Goal: Use online tool/utility: Utilize a website feature to perform a specific function

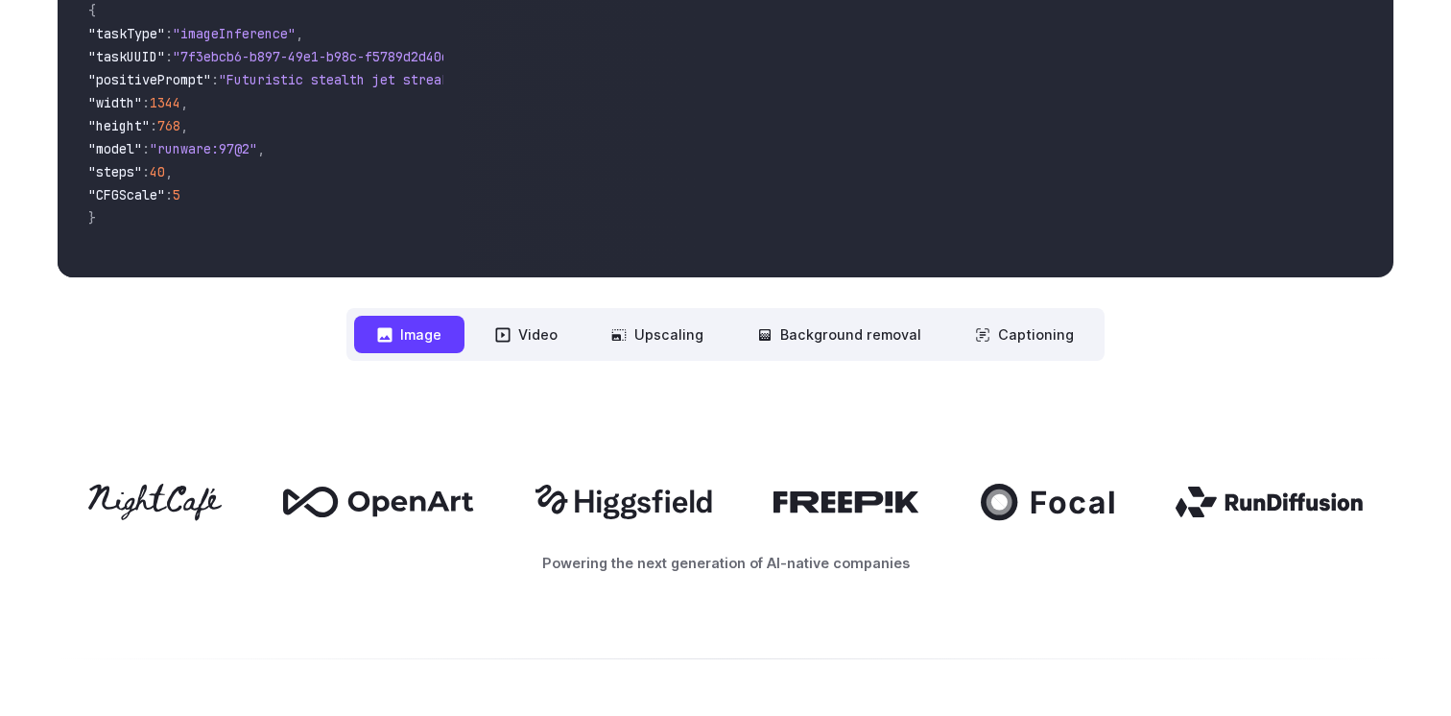
scroll to position [787, 0]
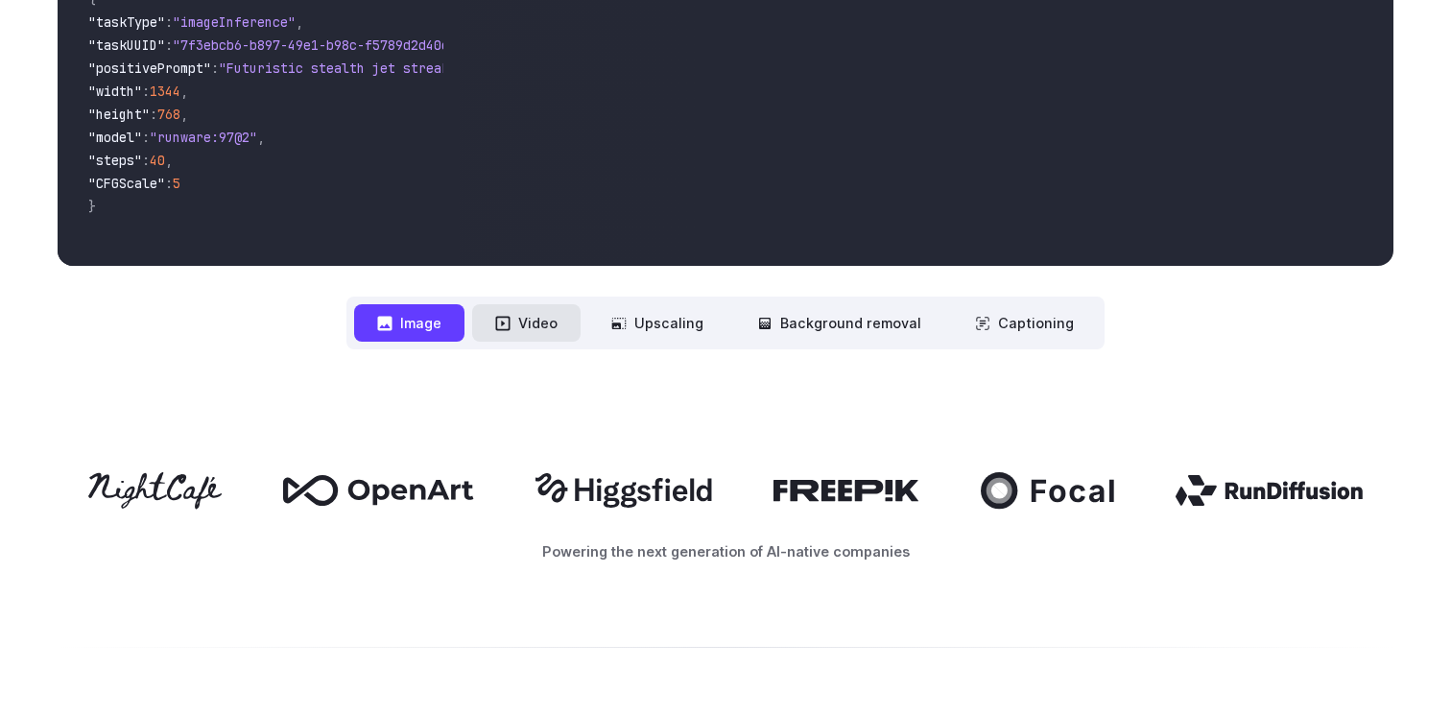
click at [557, 332] on button "Video" at bounding box center [526, 322] width 108 height 37
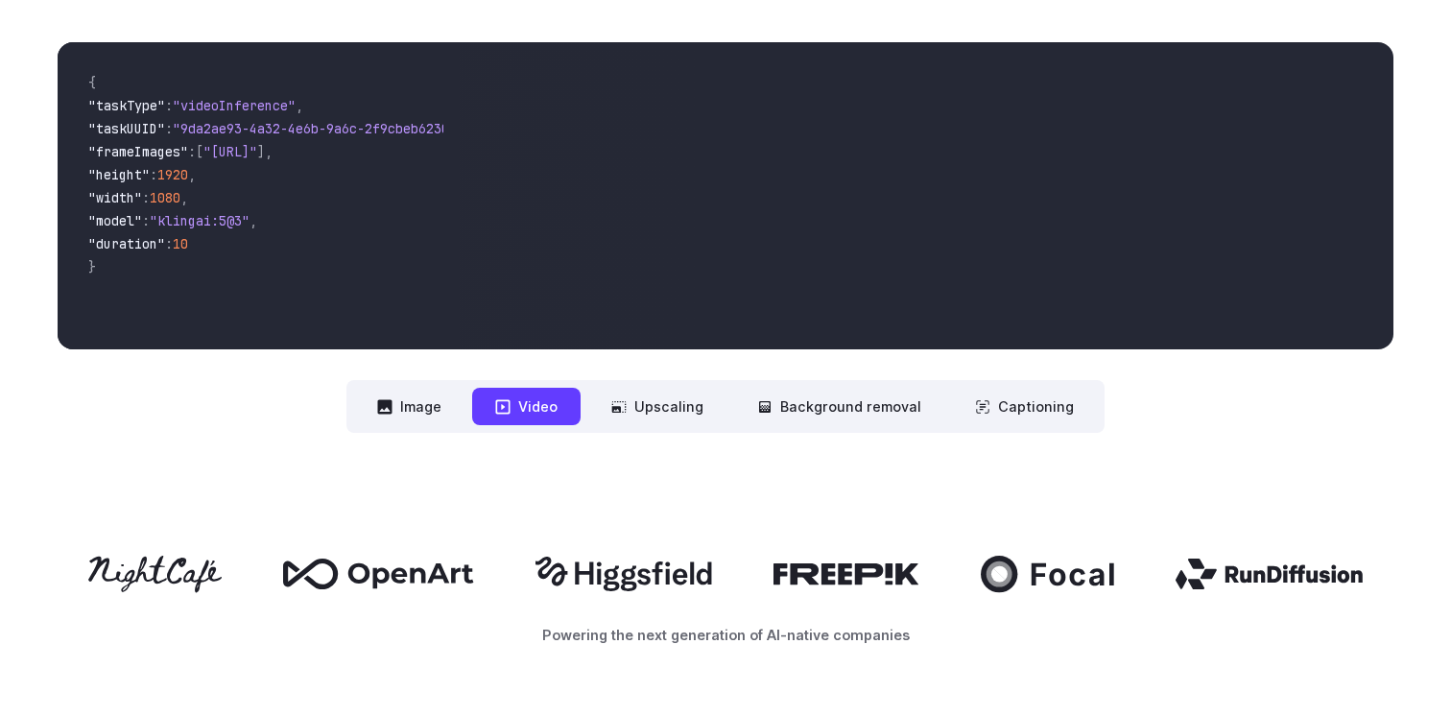
scroll to position [696, 0]
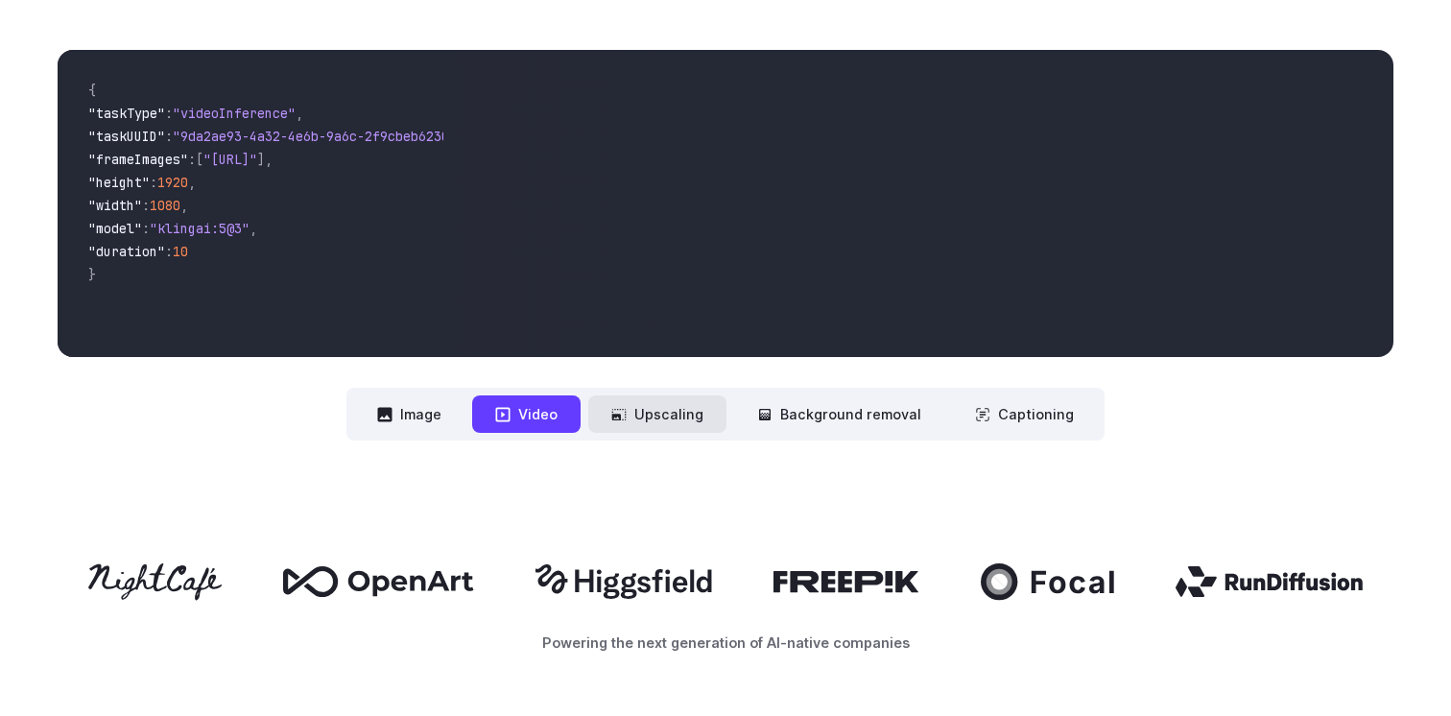
click at [679, 420] on button "Upscaling" at bounding box center [657, 413] width 138 height 37
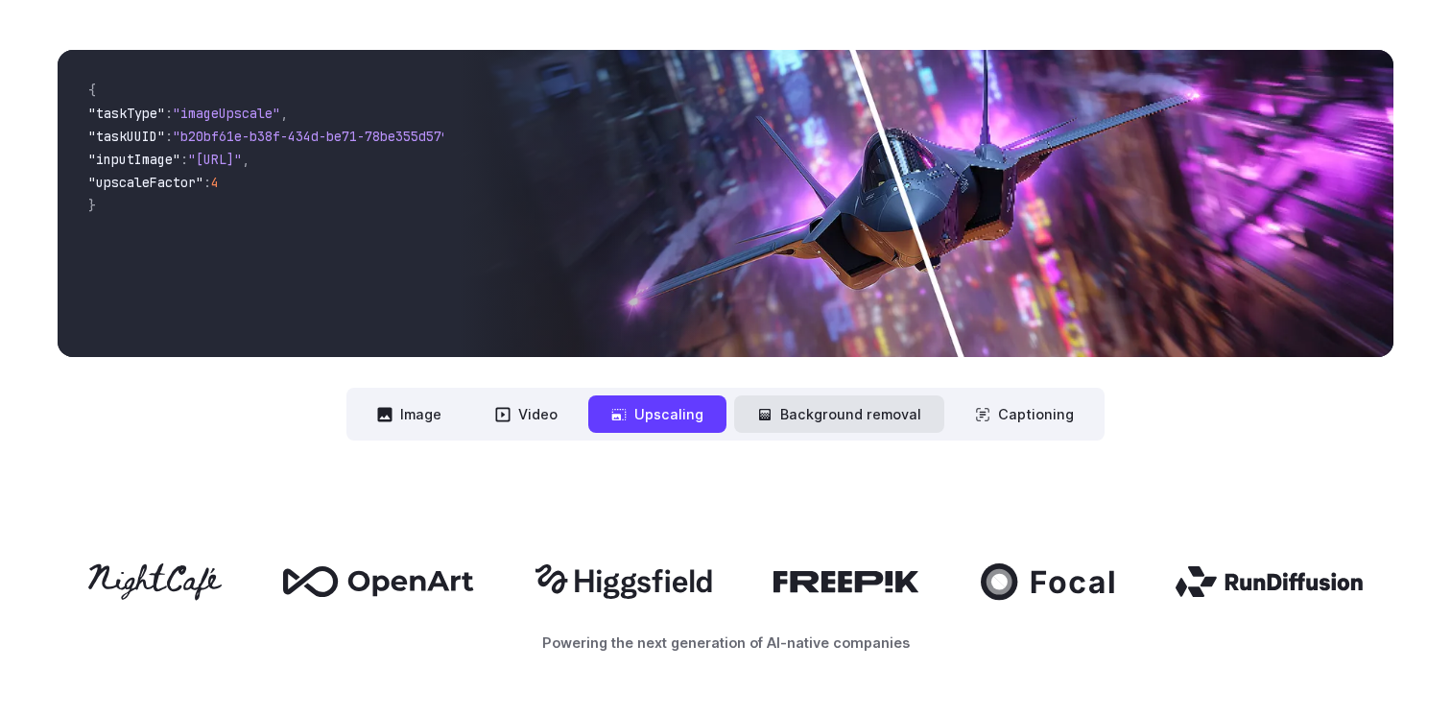
click at [830, 416] on button "Background removal" at bounding box center [839, 413] width 210 height 37
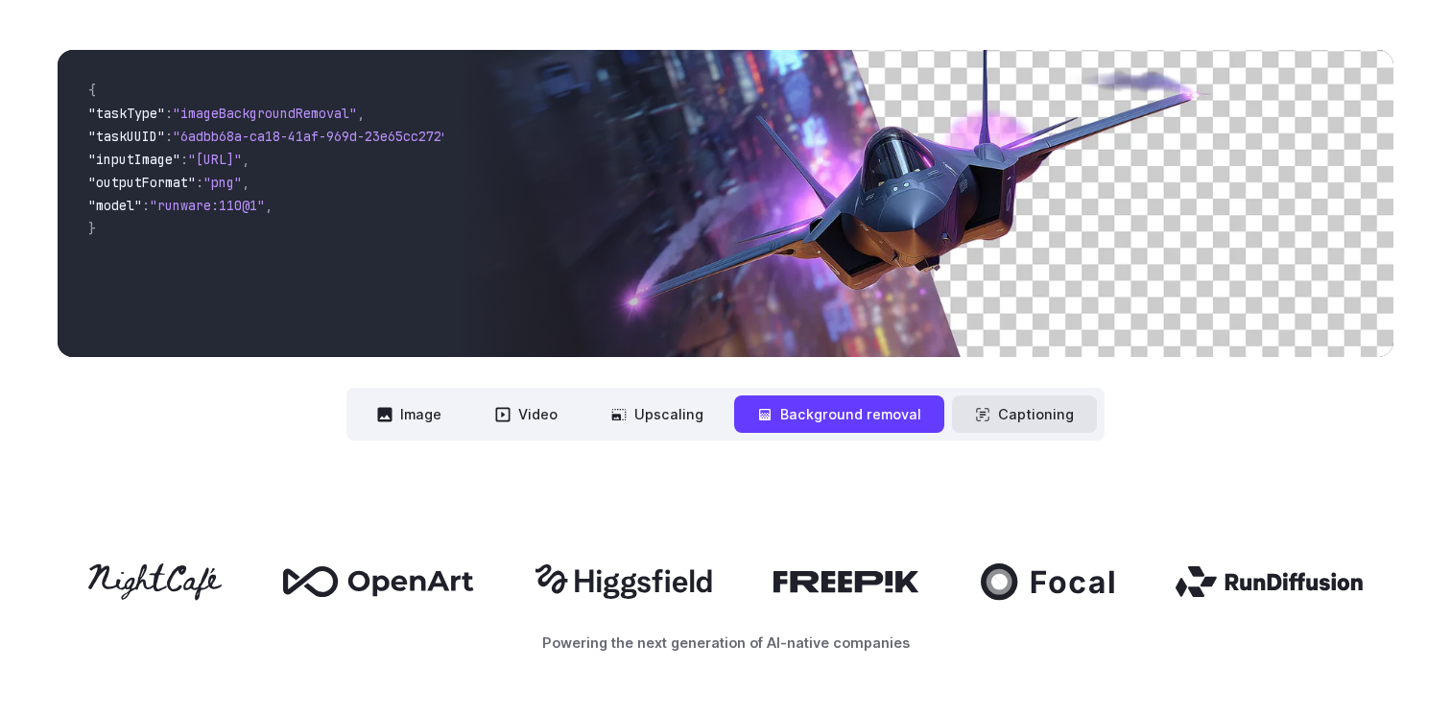
click at [1002, 416] on button "Captioning" at bounding box center [1024, 413] width 145 height 37
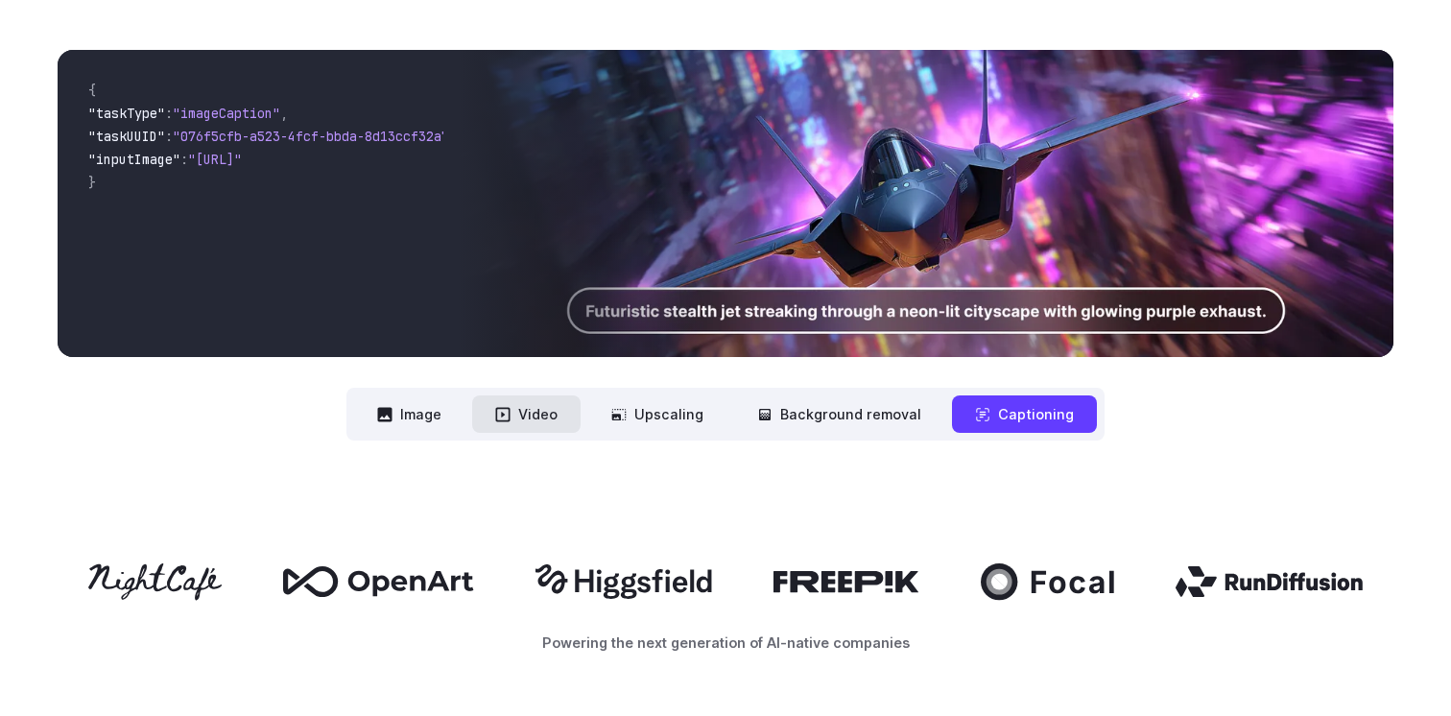
click at [534, 422] on button "Video" at bounding box center [526, 413] width 108 height 37
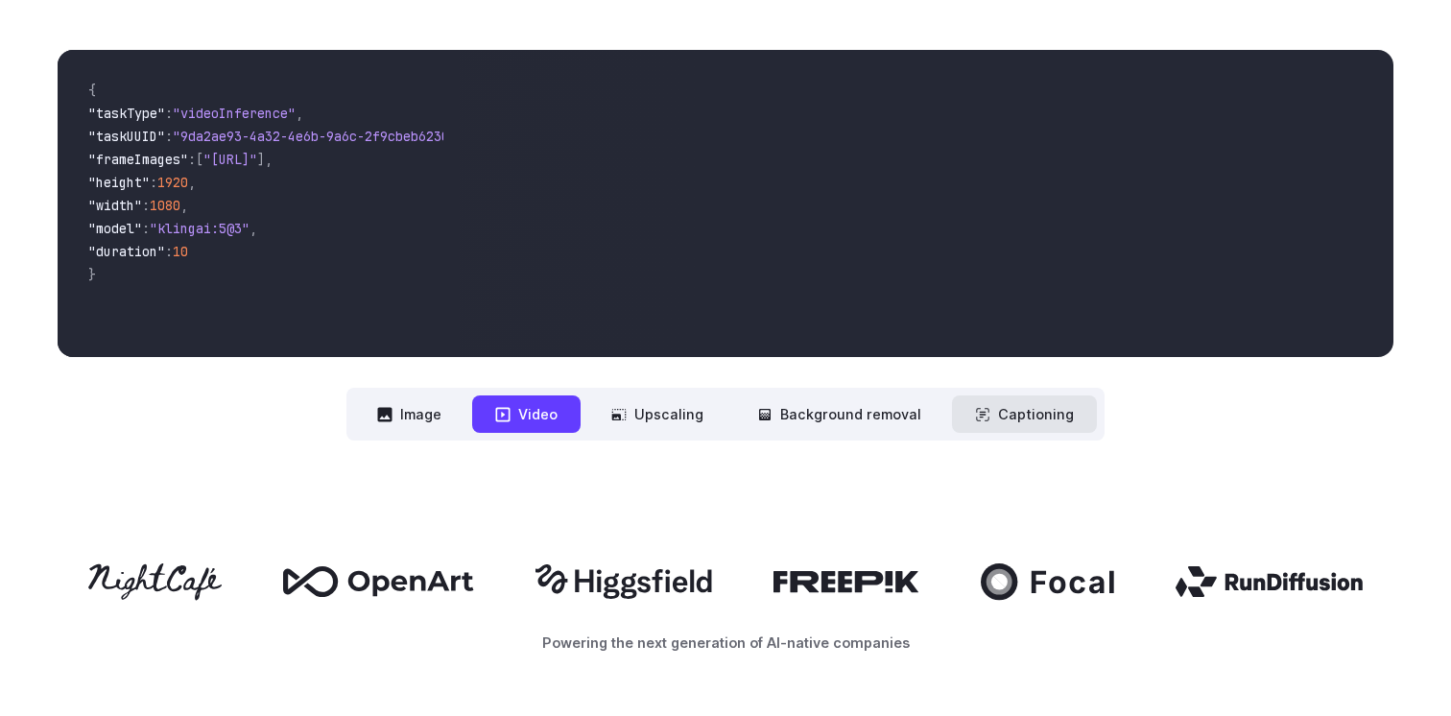
click at [1016, 420] on button "Captioning" at bounding box center [1024, 413] width 145 height 37
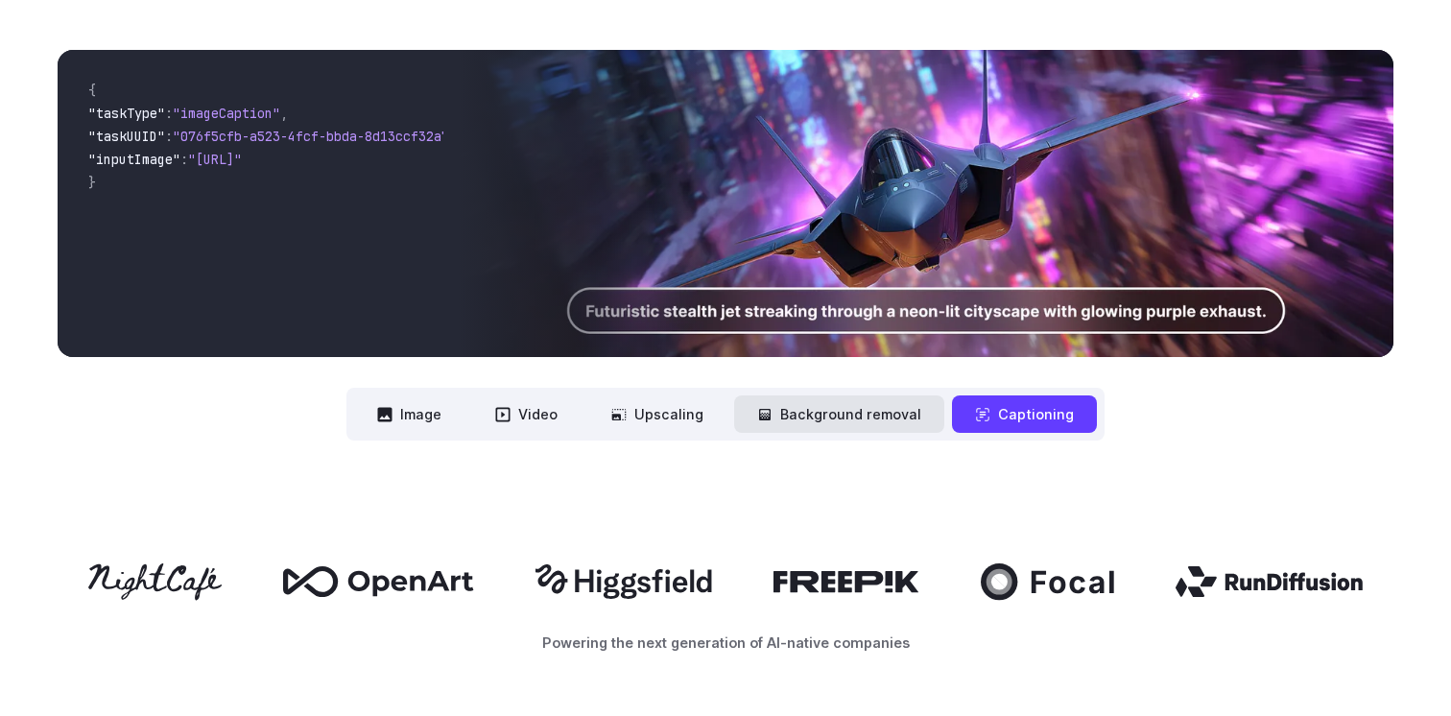
click at [829, 418] on button "Background removal" at bounding box center [839, 413] width 210 height 37
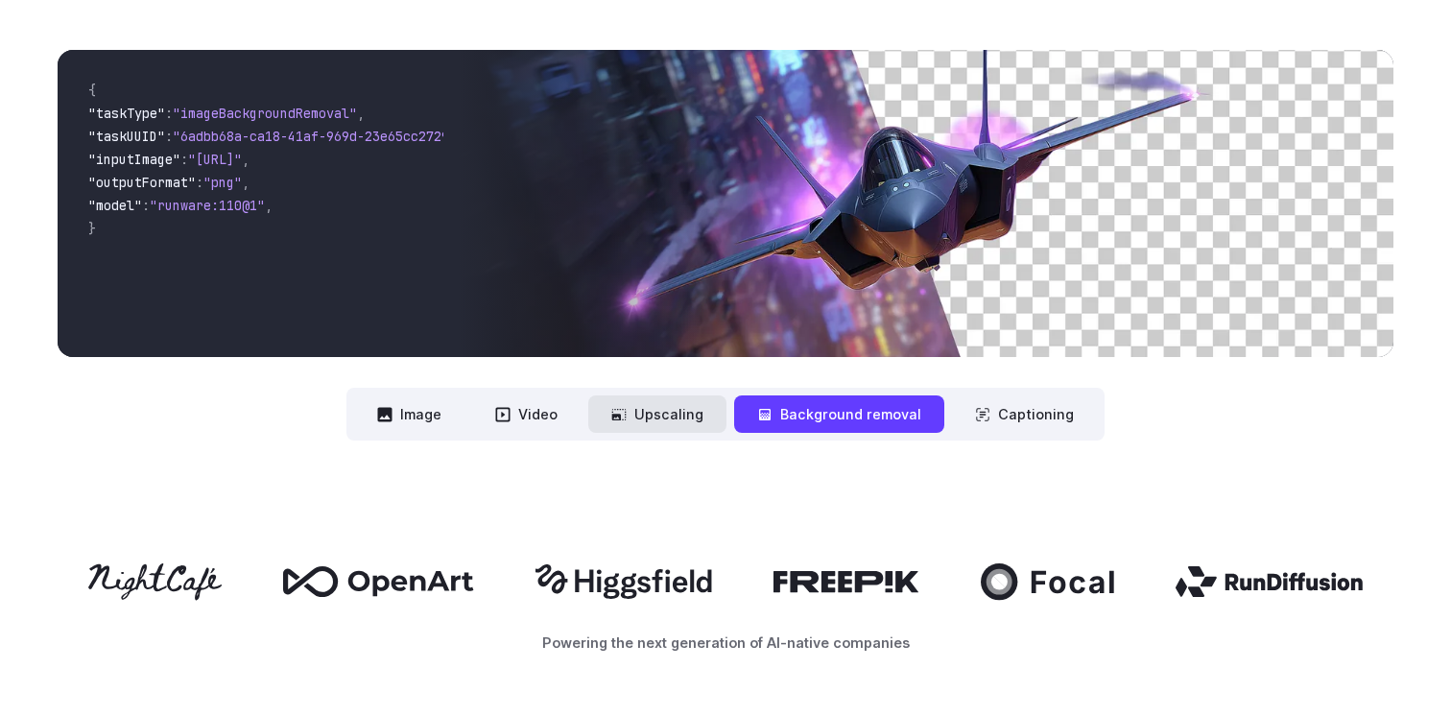
click at [643, 405] on button "Upscaling" at bounding box center [657, 413] width 138 height 37
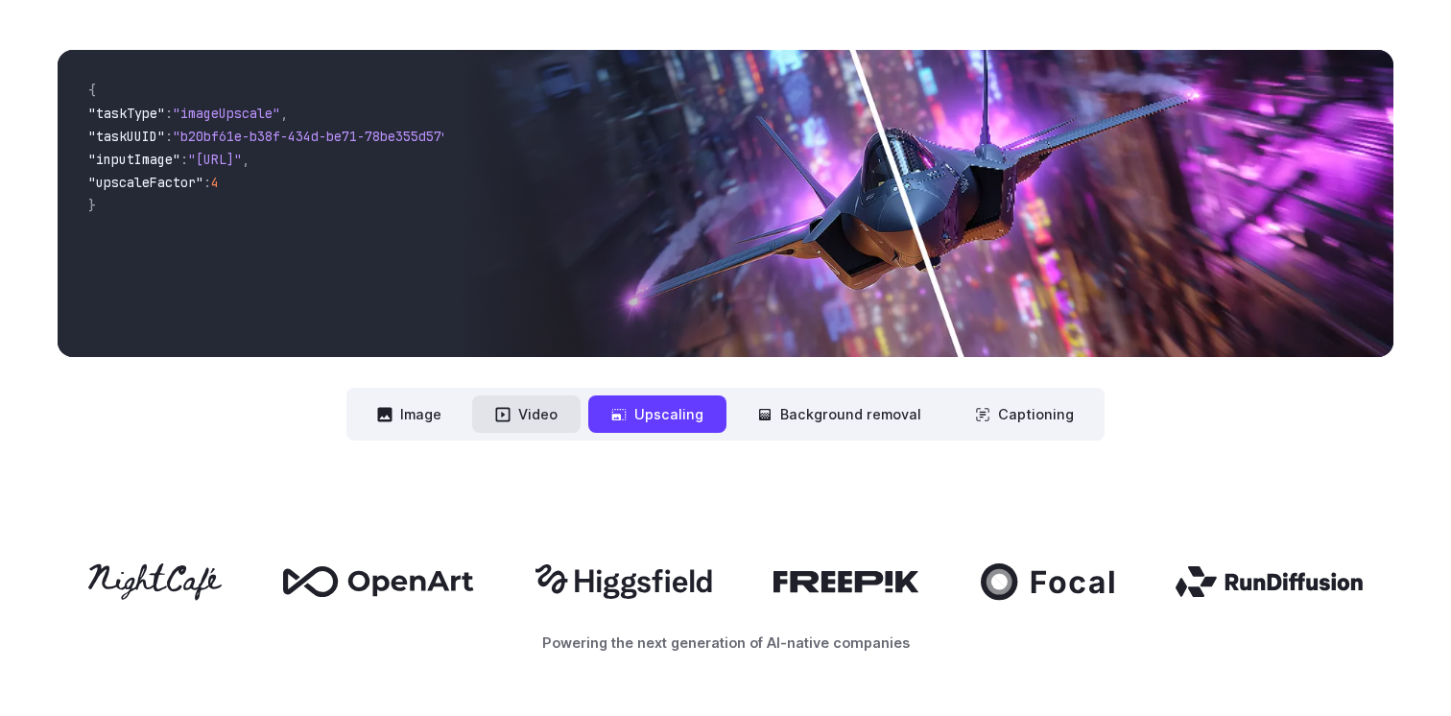
click at [503, 409] on icon at bounding box center [503, 414] width 14 height 14
click at [522, 415] on button "Video" at bounding box center [526, 413] width 108 height 37
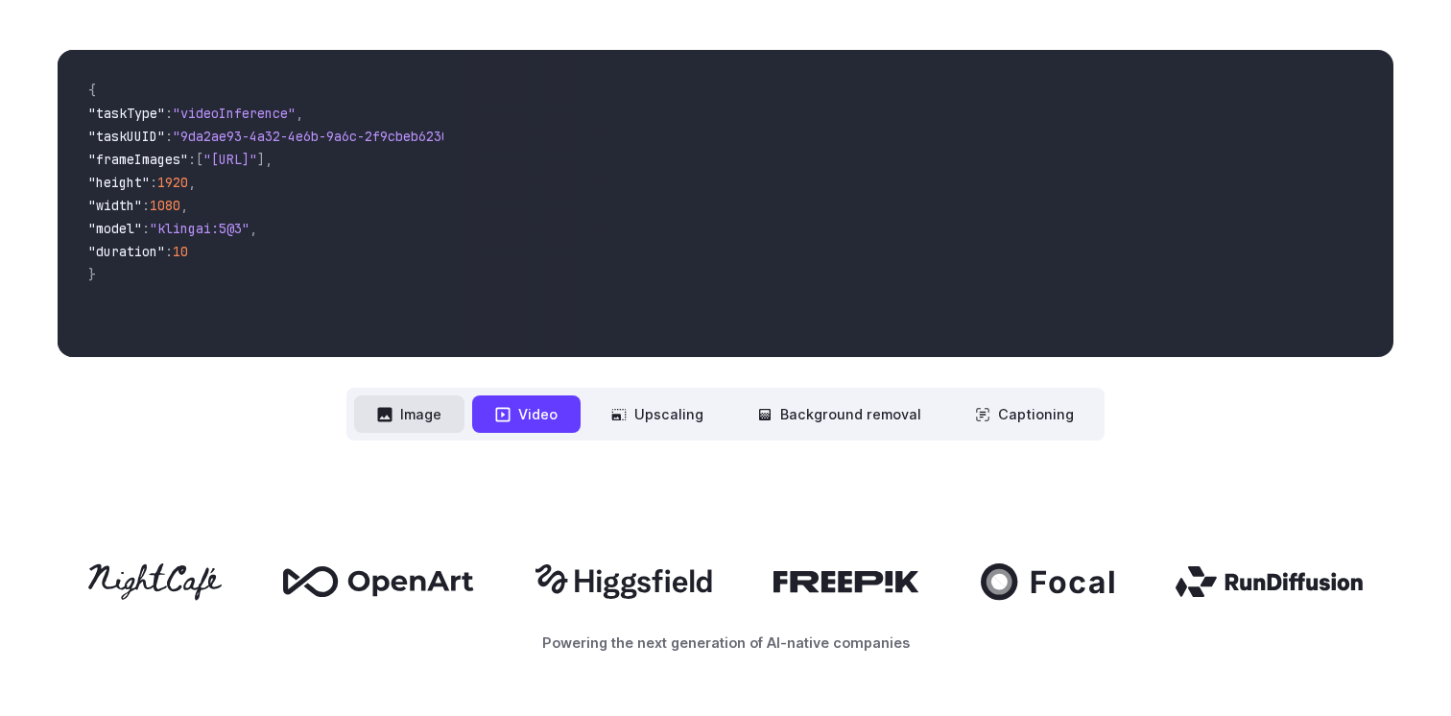
click at [425, 415] on button "Image" at bounding box center [409, 413] width 110 height 37
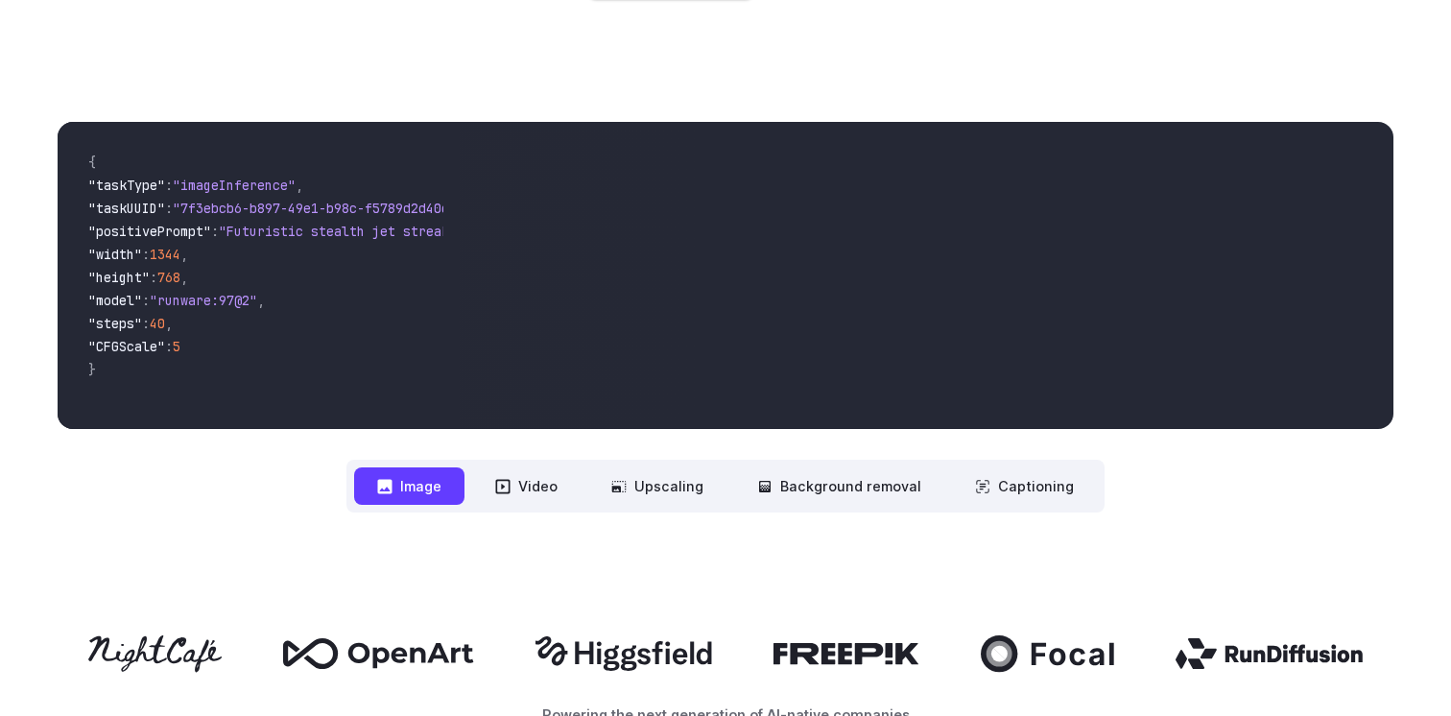
scroll to position [623, 0]
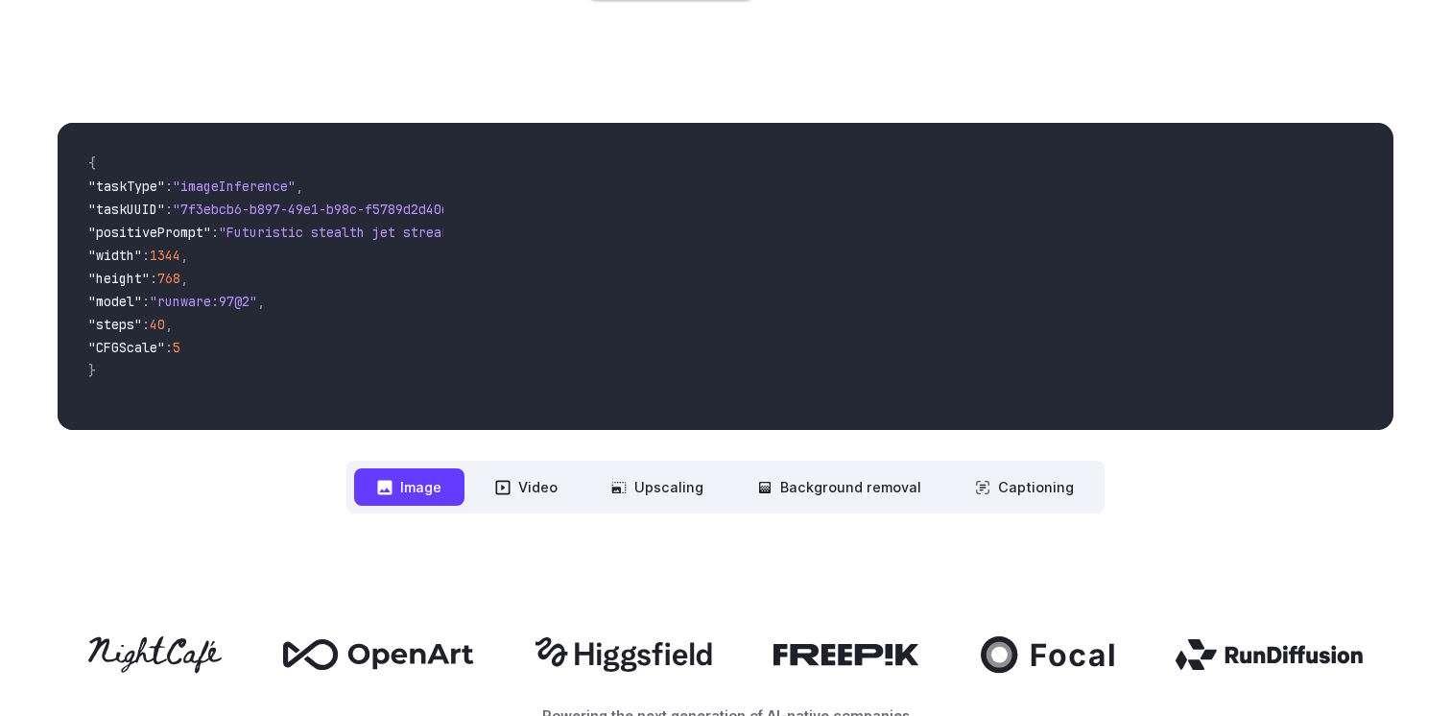
click at [438, 484] on button "Image" at bounding box center [409, 486] width 110 height 37
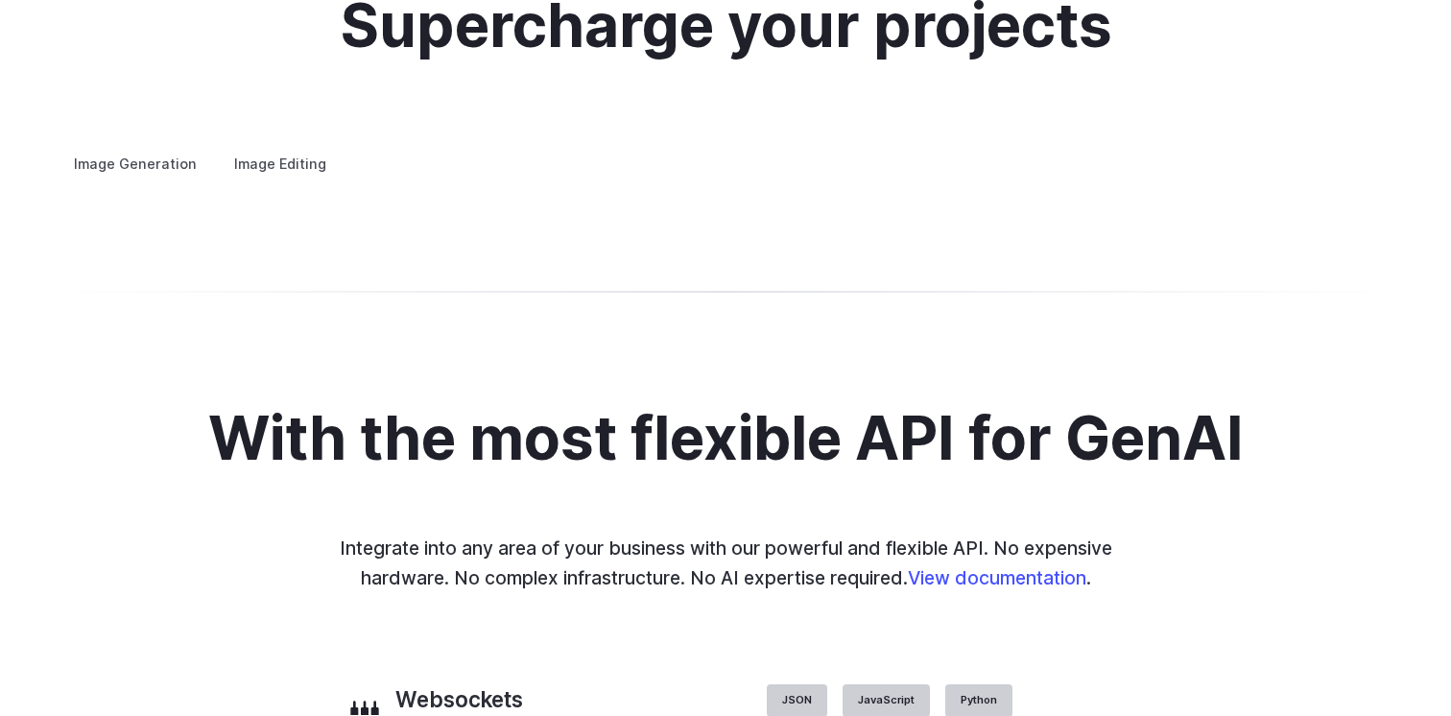
scroll to position [3748, 0]
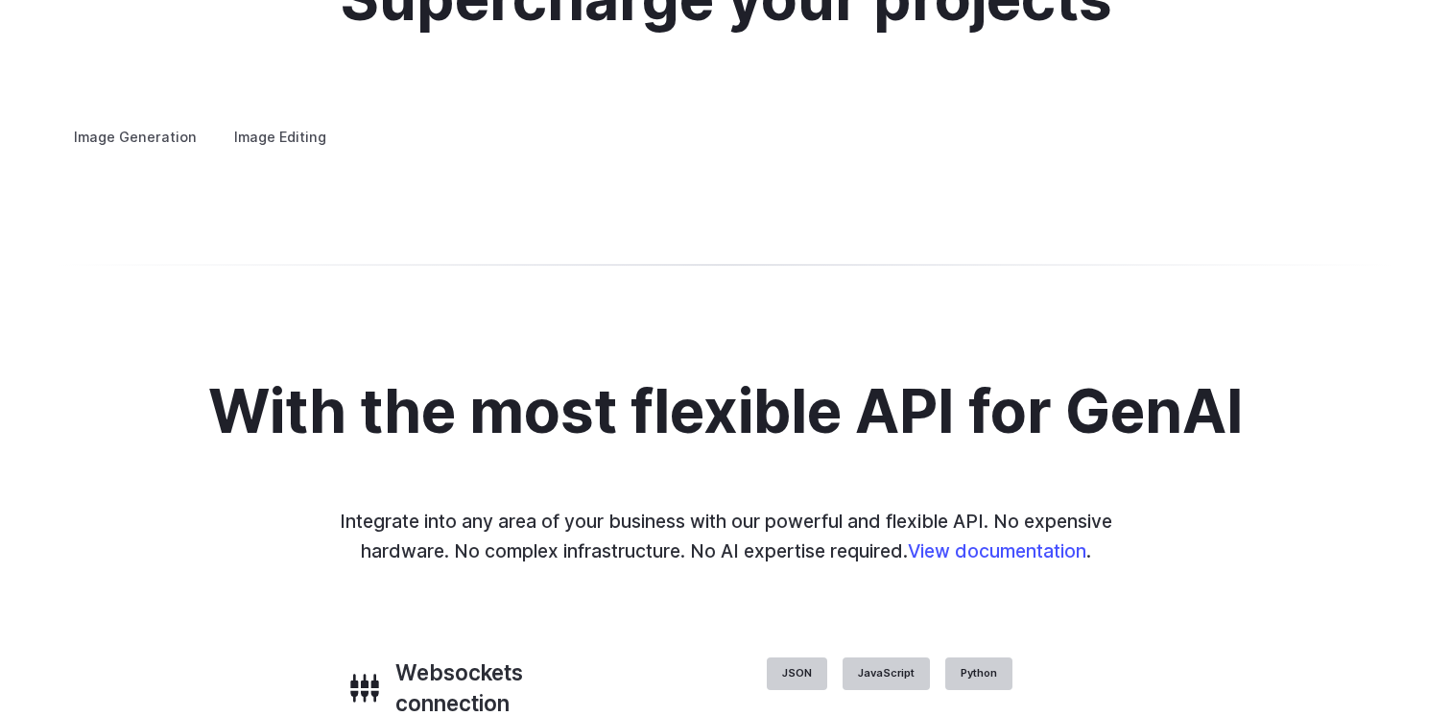
click at [0, 0] on button "Go to 2 of 4" at bounding box center [0, 0] width 0 height 0
click at [0, 0] on button "Go to 3 of 4" at bounding box center [0, 0] width 0 height 0
click at [0, 0] on div at bounding box center [0, 0] width 0 height 0
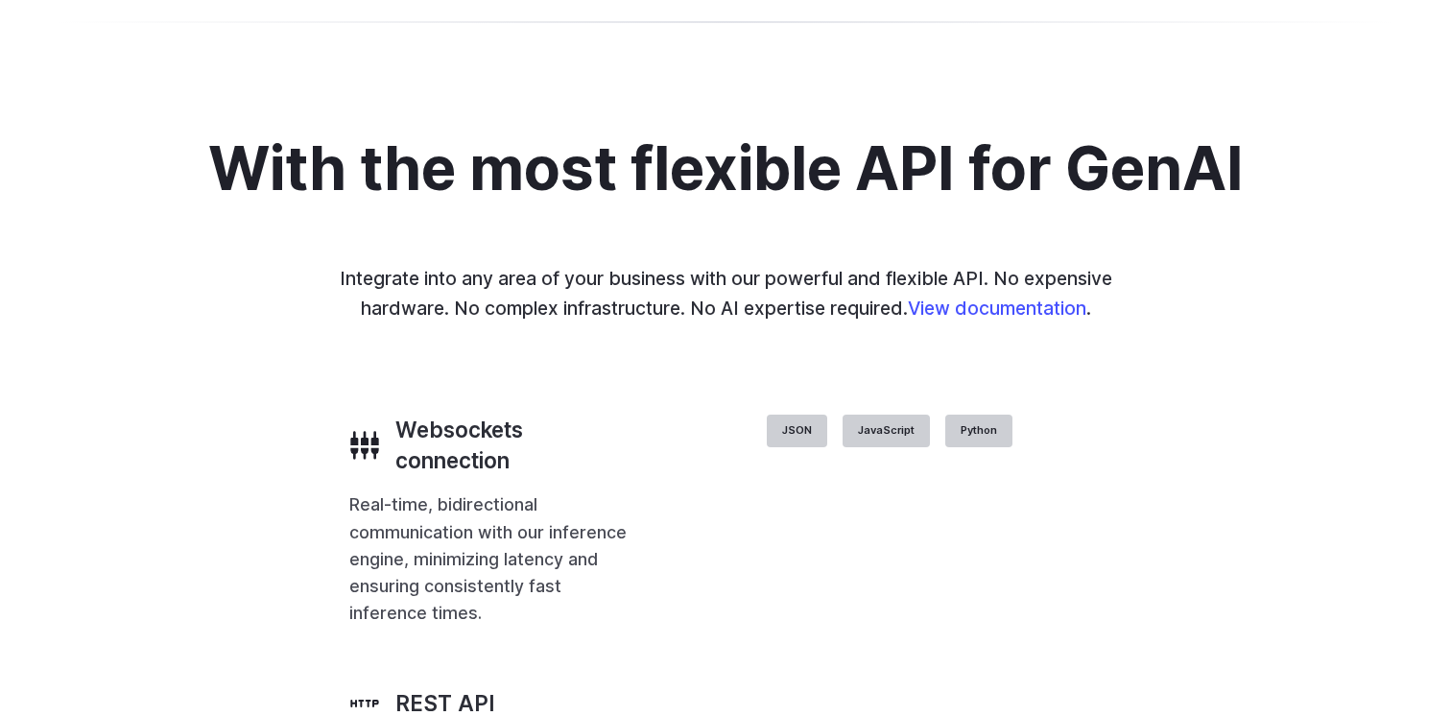
click at [0, 0] on summary "Product design" at bounding box center [0, 0] width 0 height 0
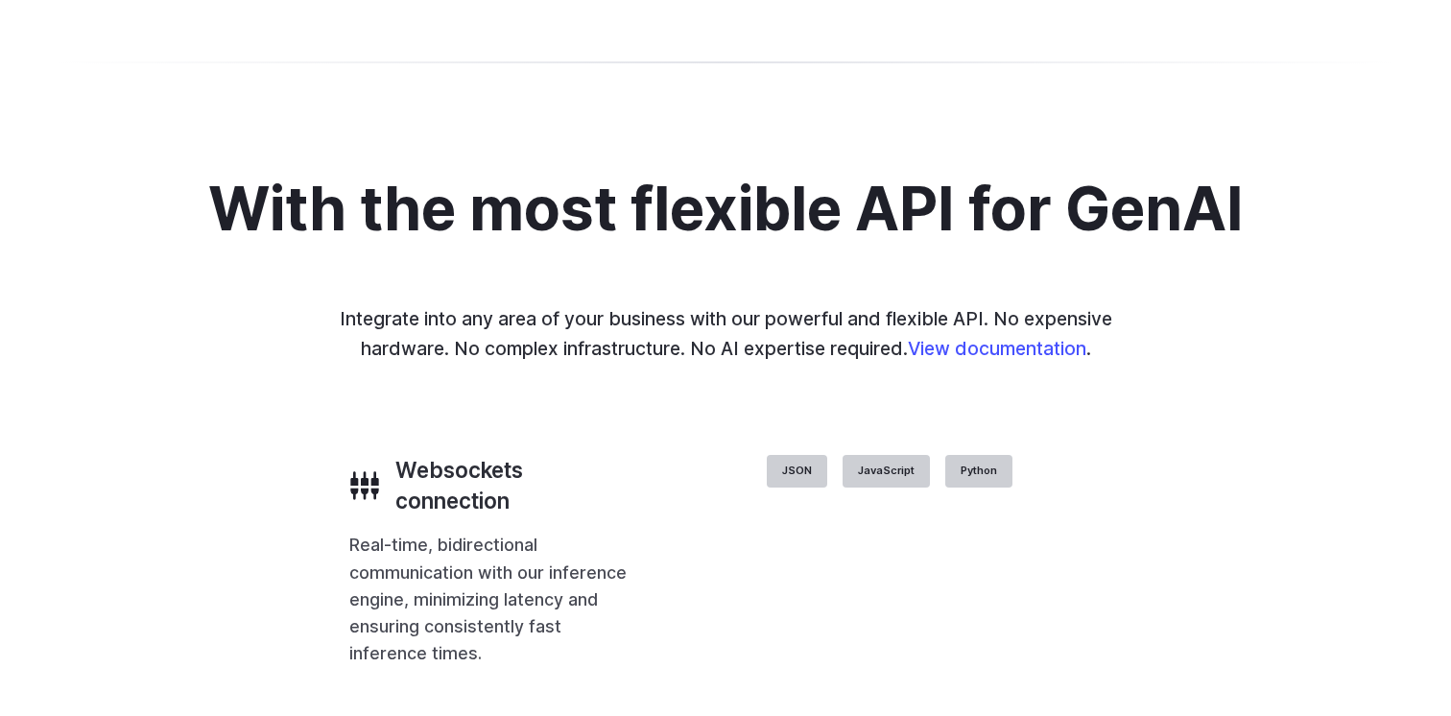
click at [0, 0] on div at bounding box center [0, 0] width 0 height 0
click at [0, 0] on button "Go to 1 of 4" at bounding box center [0, 0] width 0 height 0
click at [0, 0] on button "Go to 2 of 4" at bounding box center [0, 0] width 0 height 0
click at [0, 0] on button "Go to 3 of 4" at bounding box center [0, 0] width 0 height 0
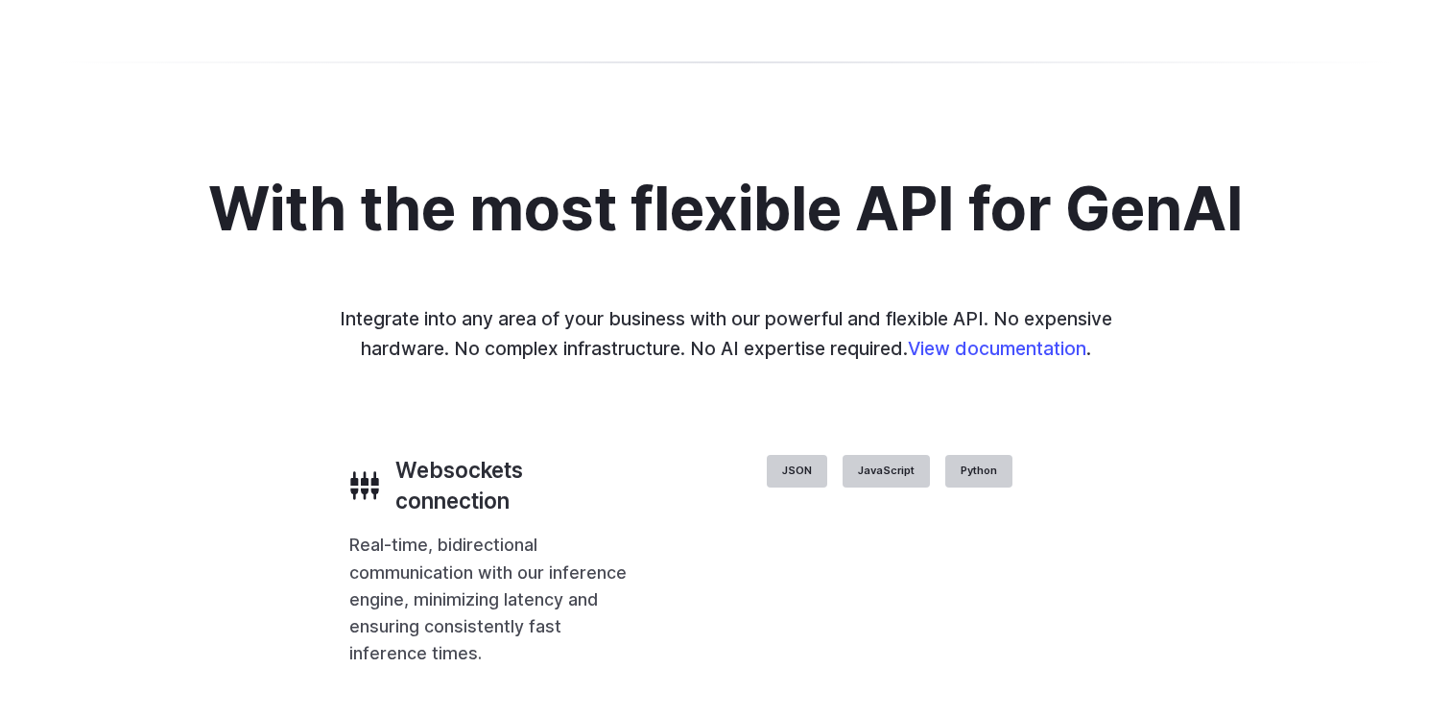
click at [0, 0] on div at bounding box center [0, 0] width 0 height 0
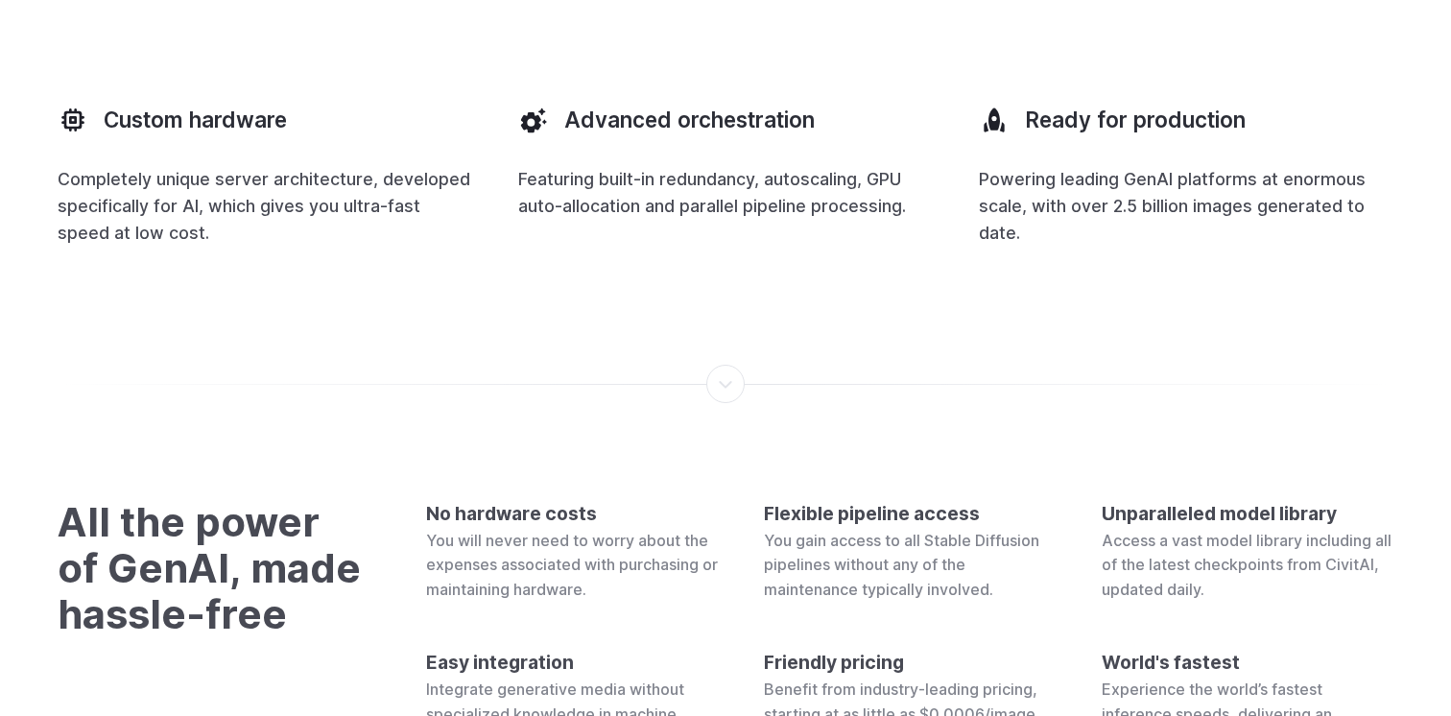
scroll to position [5540, 0]
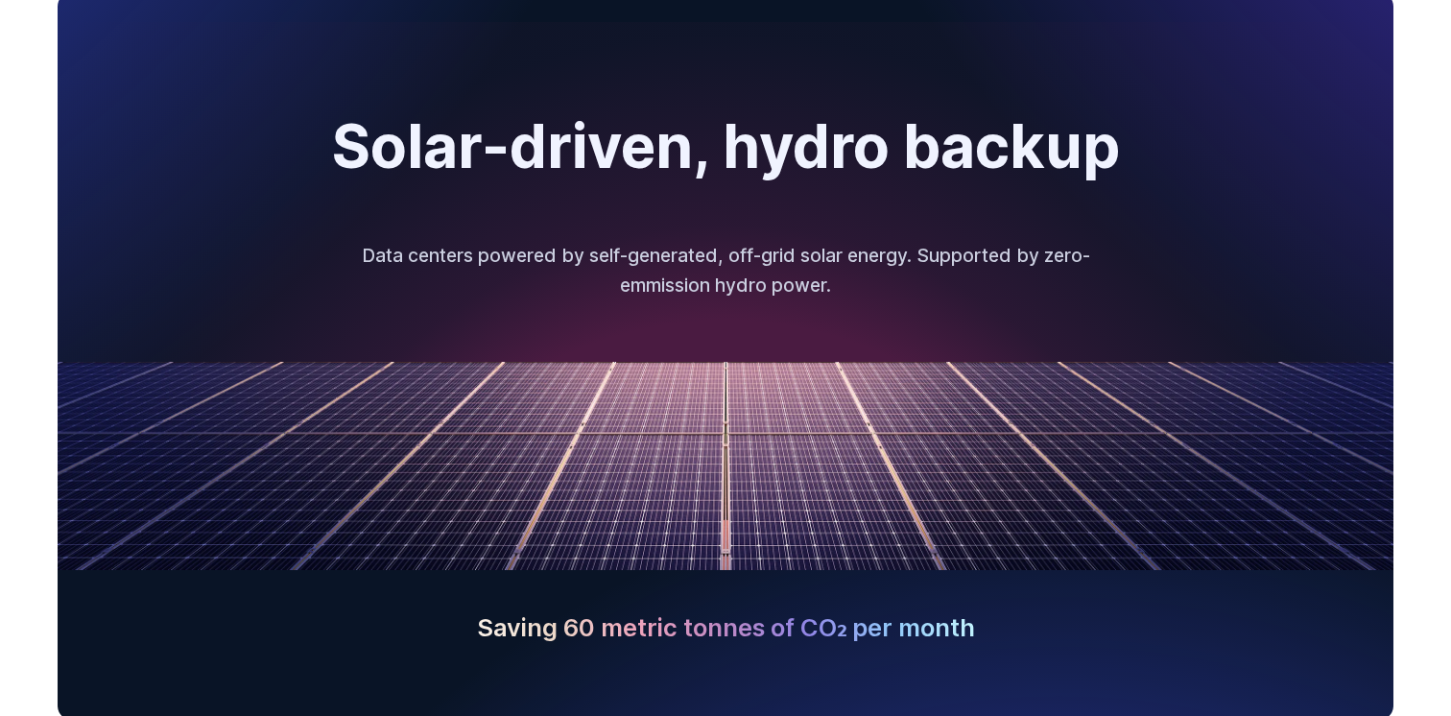
scroll to position [3144, 0]
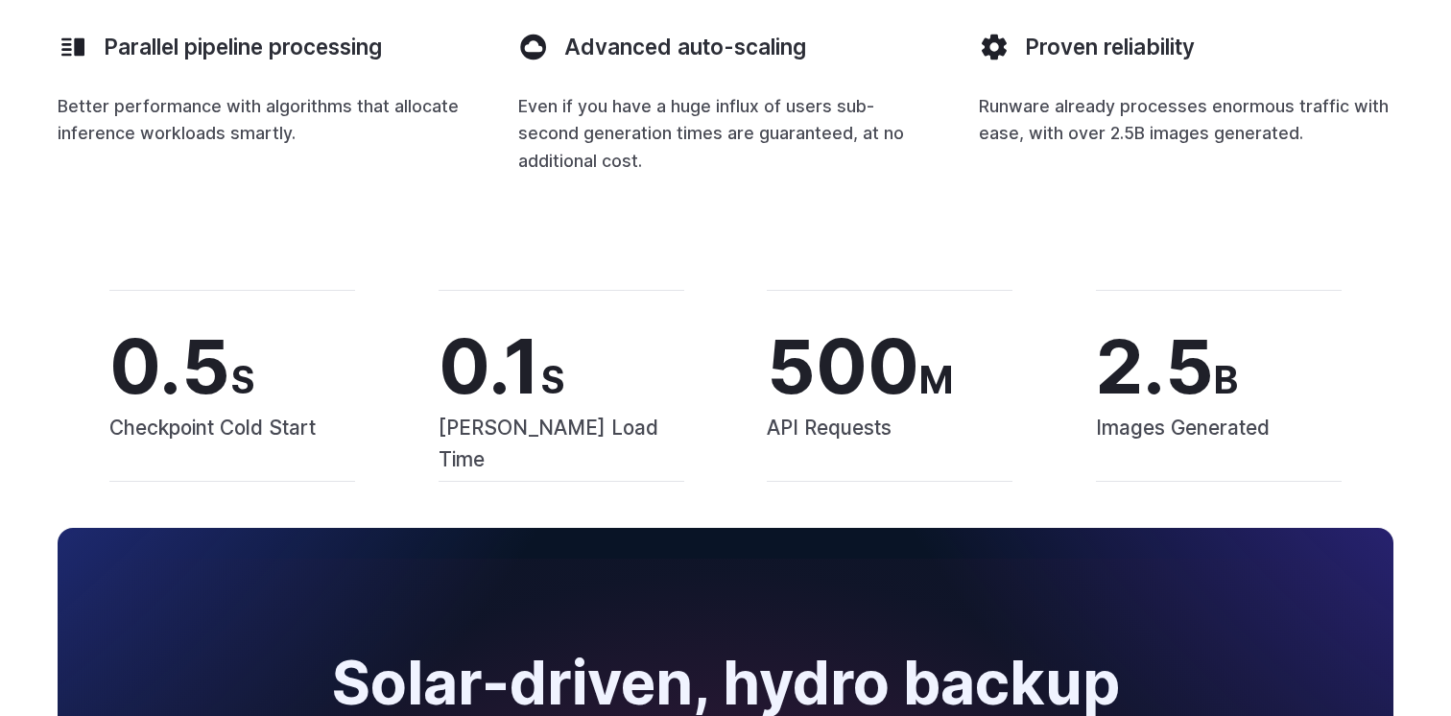
click at [1336, 274] on div "0.5 S Checkpoint Cold Start 0.1 S LoRA Load Time 500 M API Requests 2.5 B Image…" at bounding box center [725, 386] width 1451 height 238
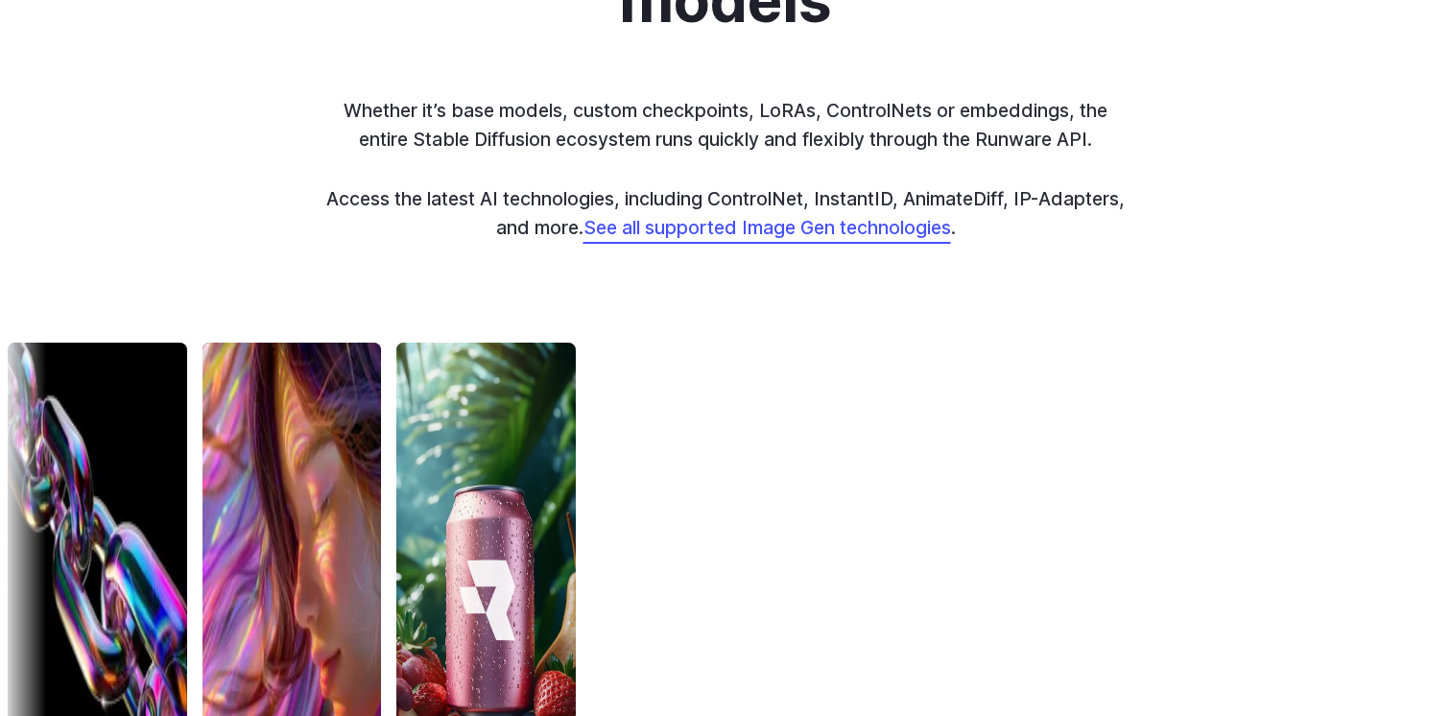
scroll to position [5430, 0]
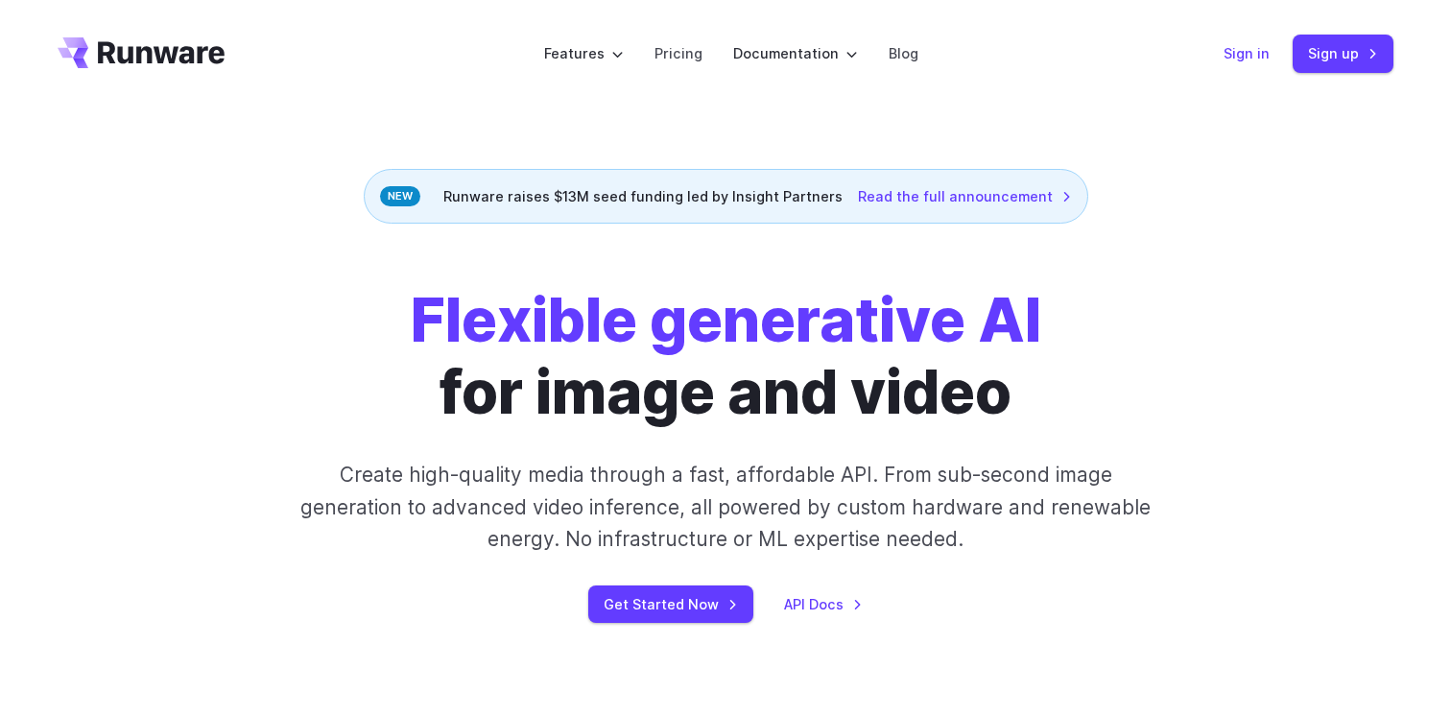
click at [1246, 62] on link "Sign in" at bounding box center [1246, 53] width 46 height 22
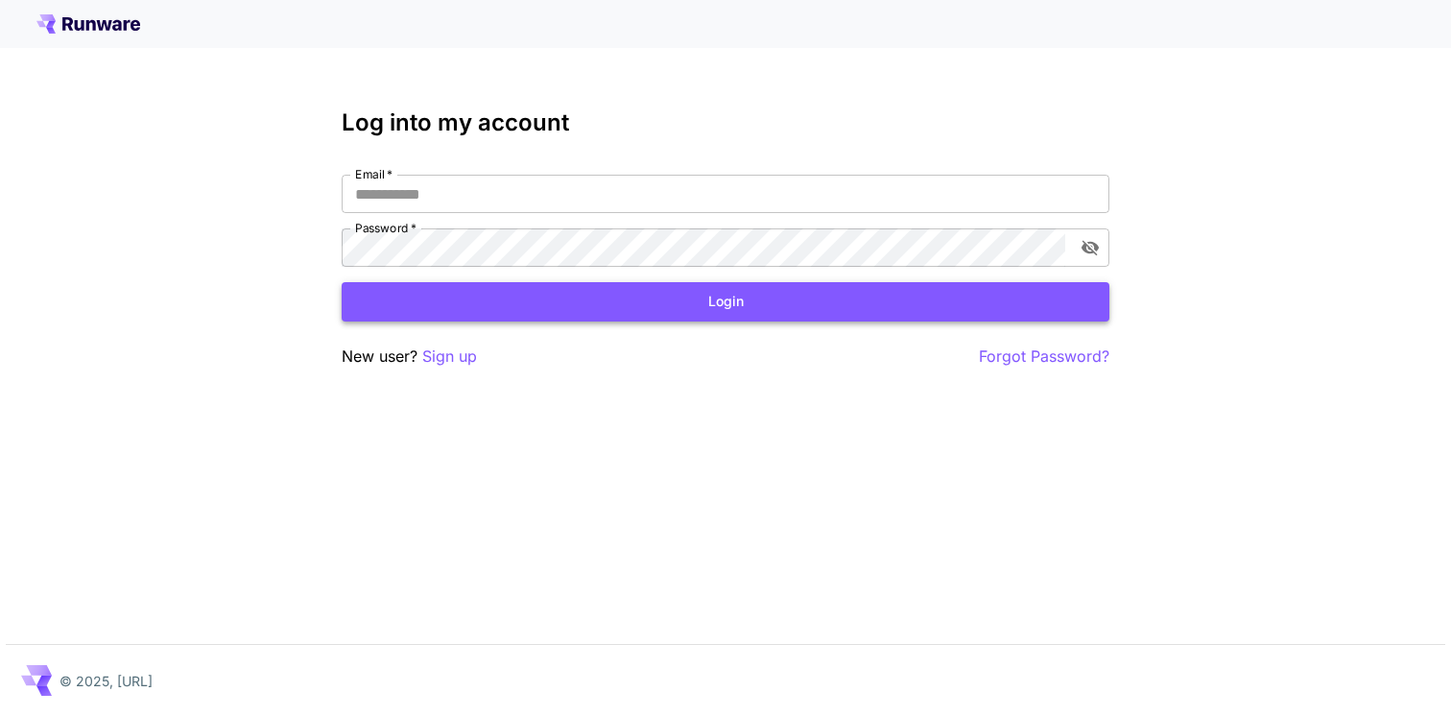
type input "**********"
click at [700, 301] on button "Login" at bounding box center [726, 301] width 768 height 39
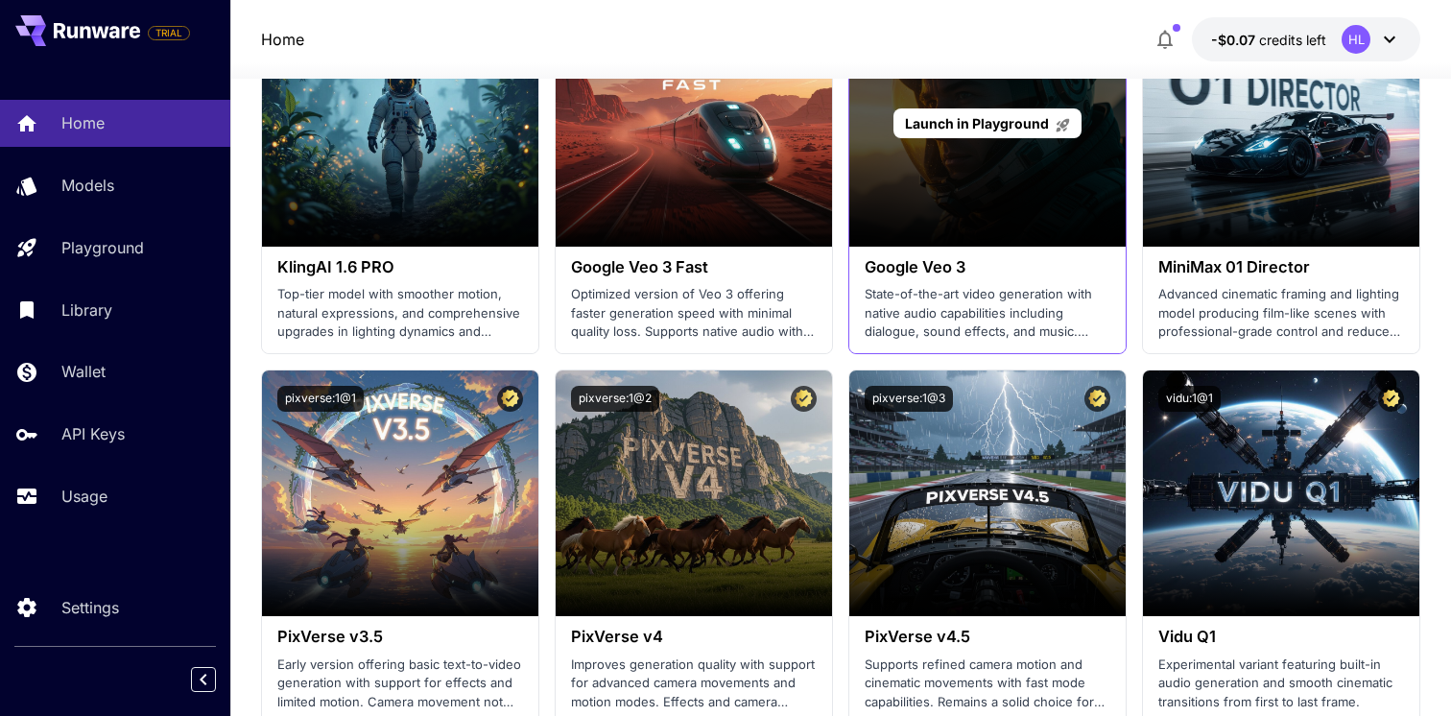
scroll to position [1610, 0]
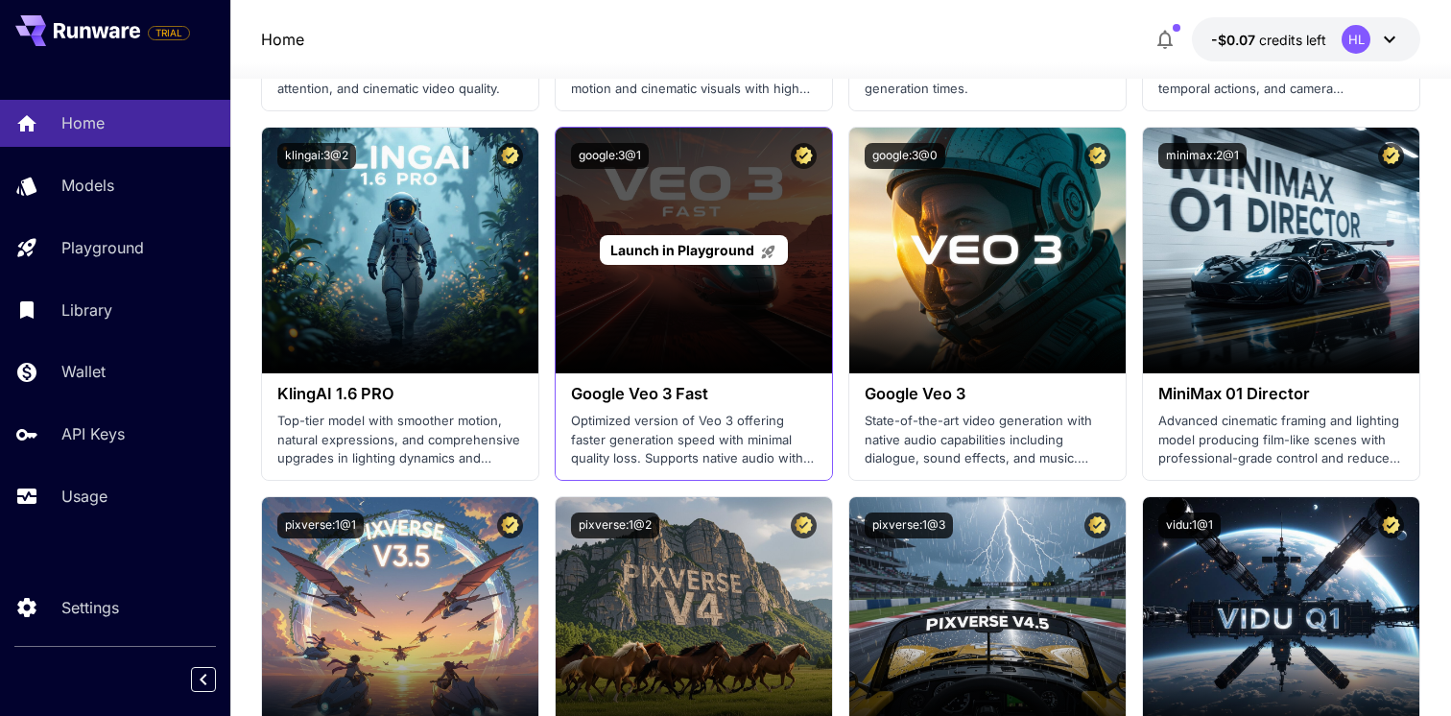
click at [686, 302] on div "Launch in Playground" at bounding box center [694, 251] width 276 height 246
click at [695, 252] on span "Launch in Playground" at bounding box center [682, 250] width 144 height 16
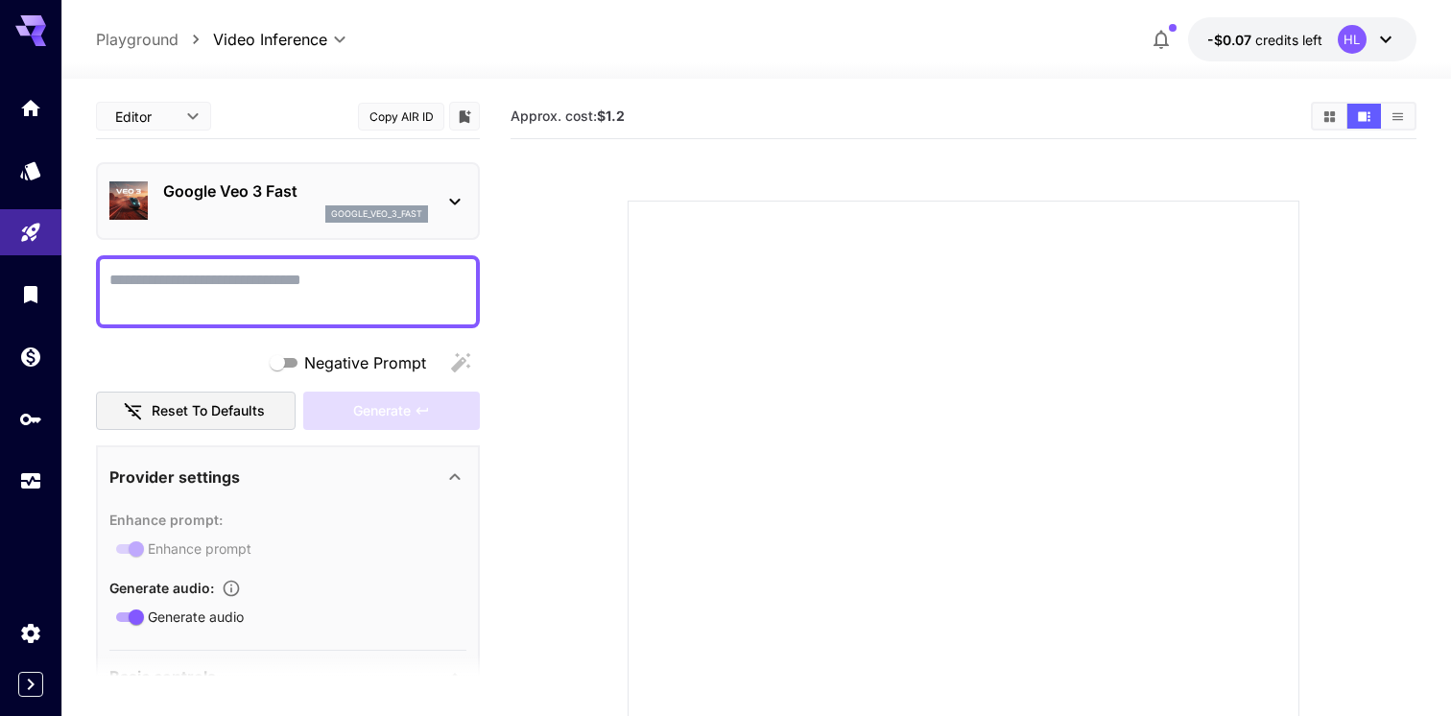
click at [610, 114] on b "$1.2" at bounding box center [611, 115] width 28 height 16
click at [629, 148] on section "Approx. cost: $1.2" at bounding box center [963, 483] width 906 height 778
click at [1329, 109] on icon "Show media in grid view" at bounding box center [1329, 116] width 14 height 14
click at [1361, 116] on icon "Show media in video view" at bounding box center [1364, 116] width 12 height 10
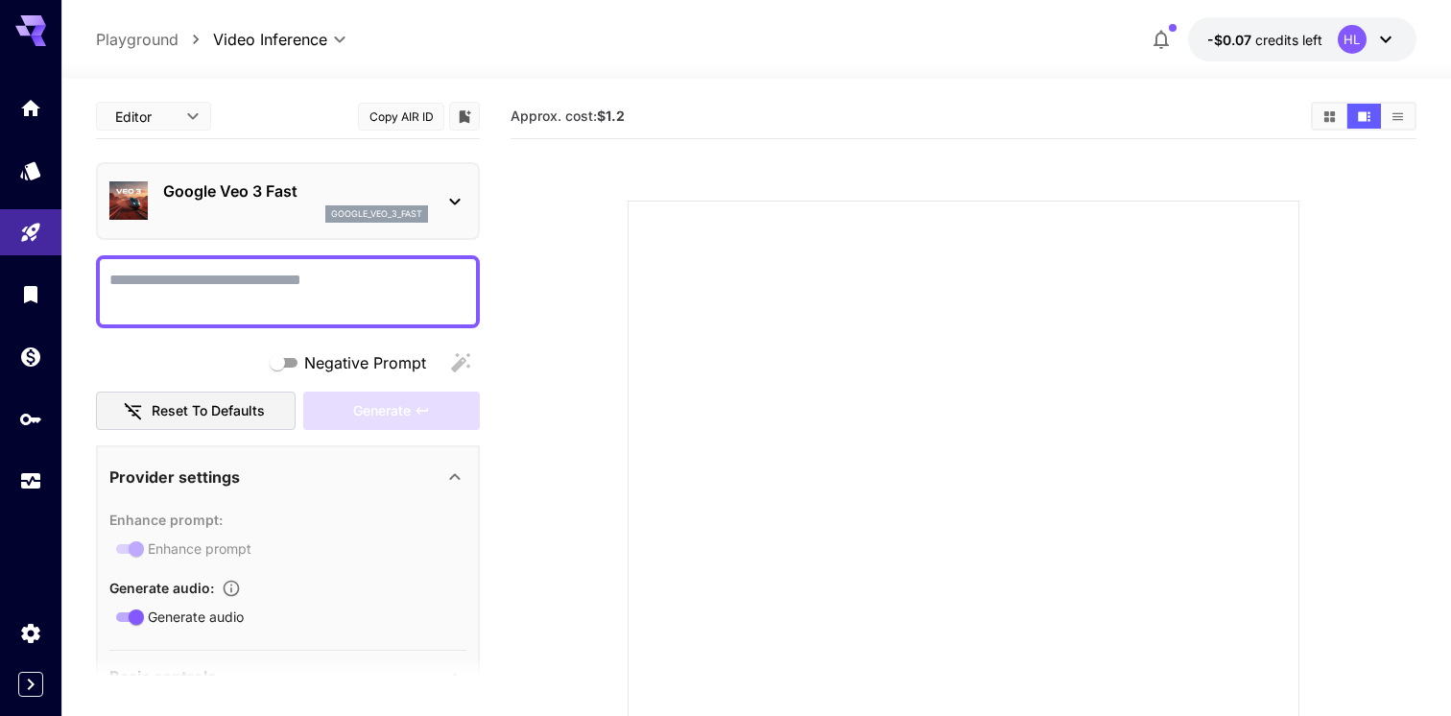
scroll to position [1610, 0]
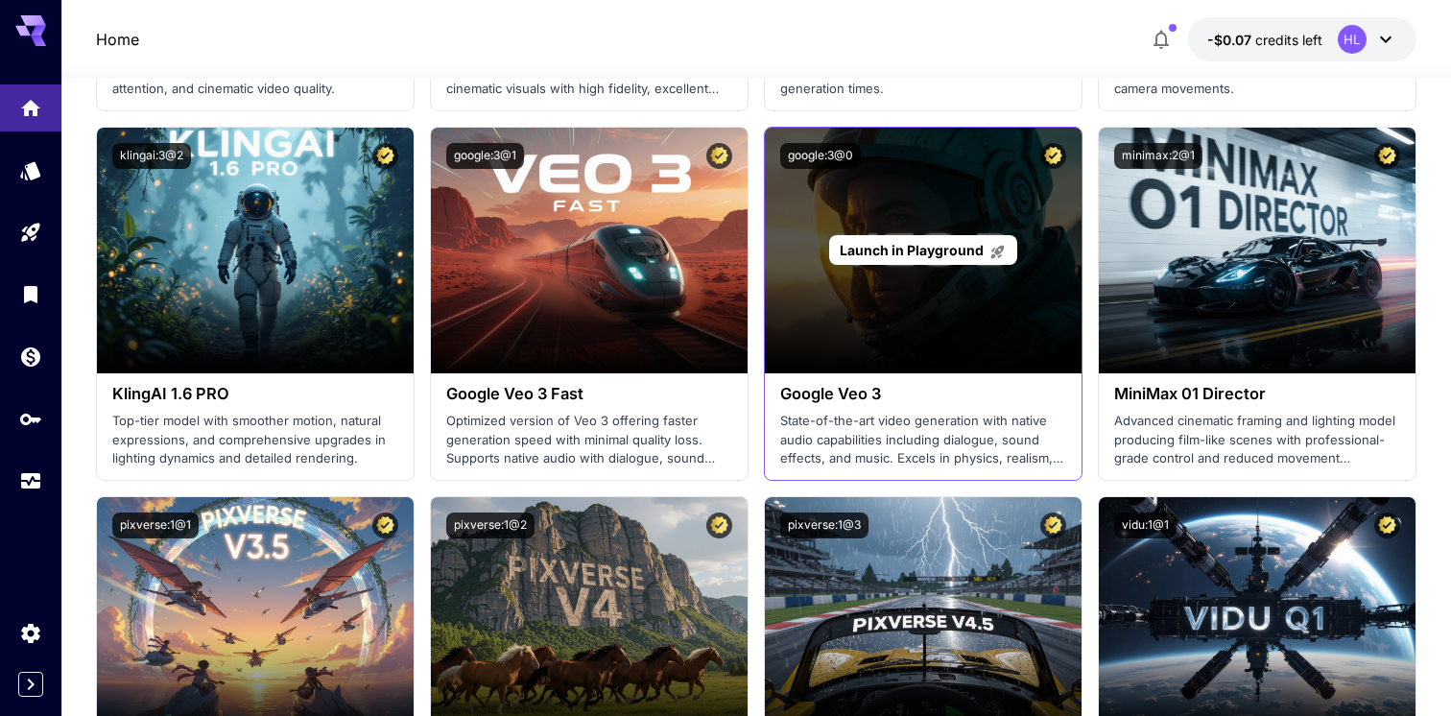
click at [936, 251] on span "Launch in Playground" at bounding box center [912, 250] width 144 height 16
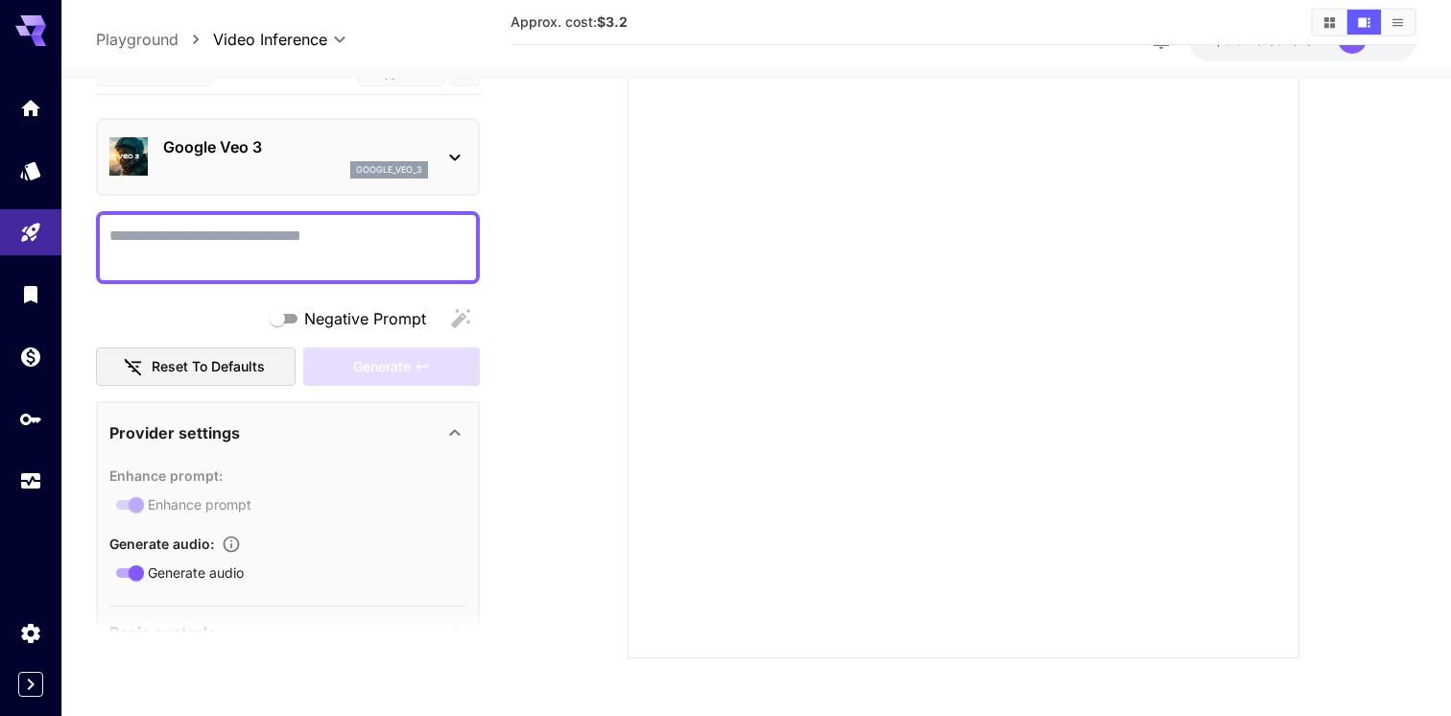
scroll to position [214, 0]
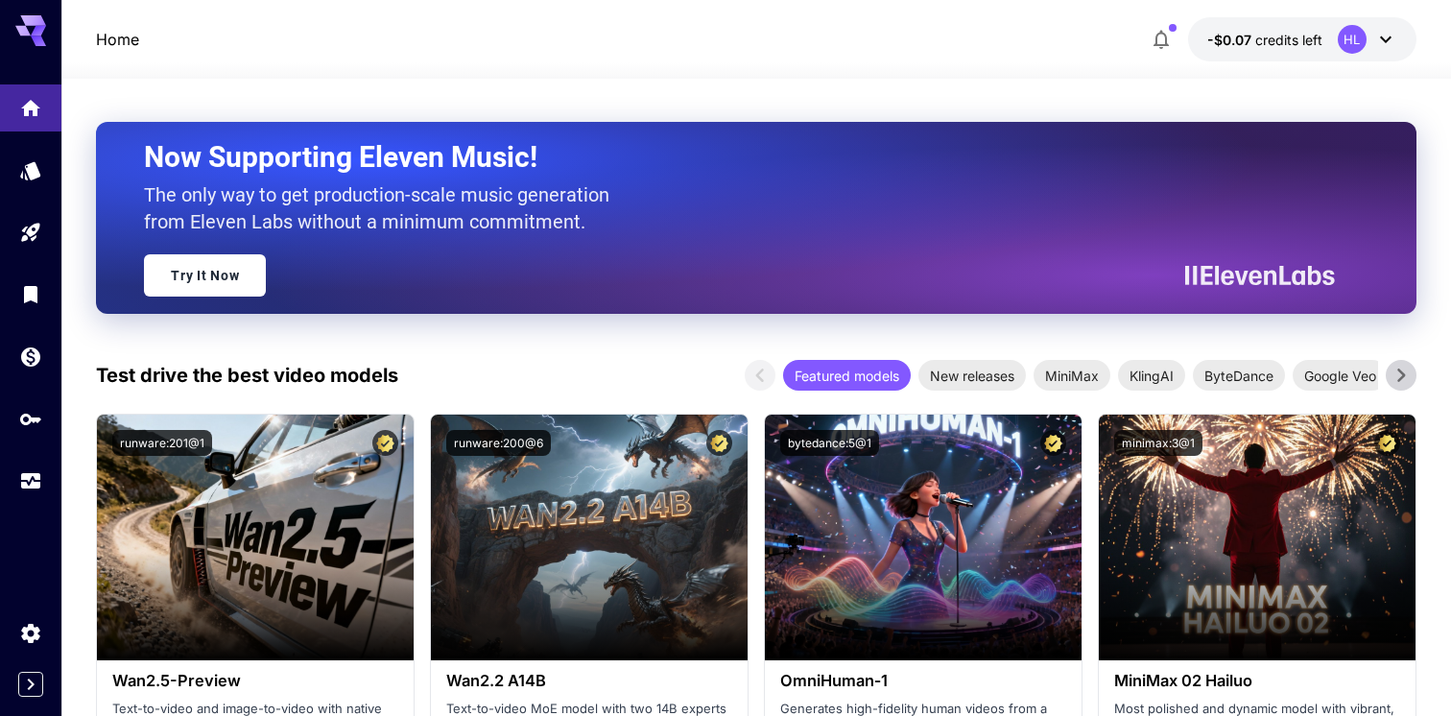
scroll to position [1610, 0]
